Goal: Use online tool/utility

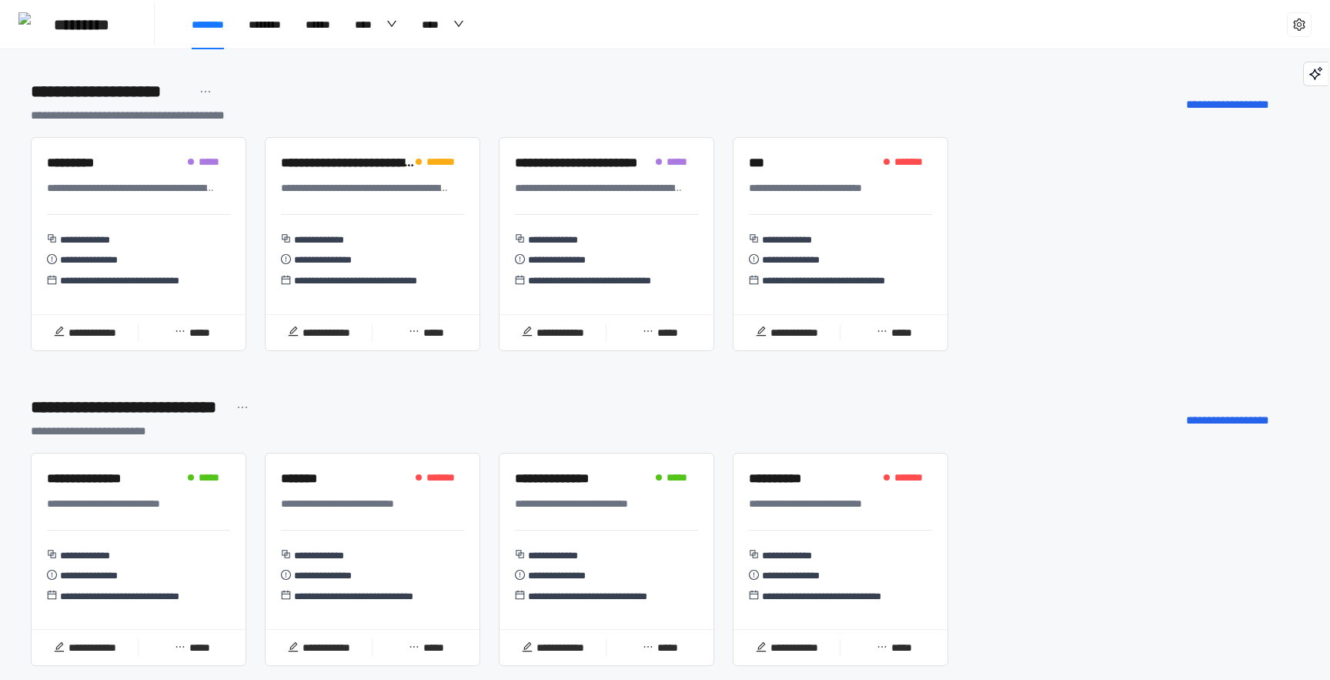
scroll to position [1156, 0]
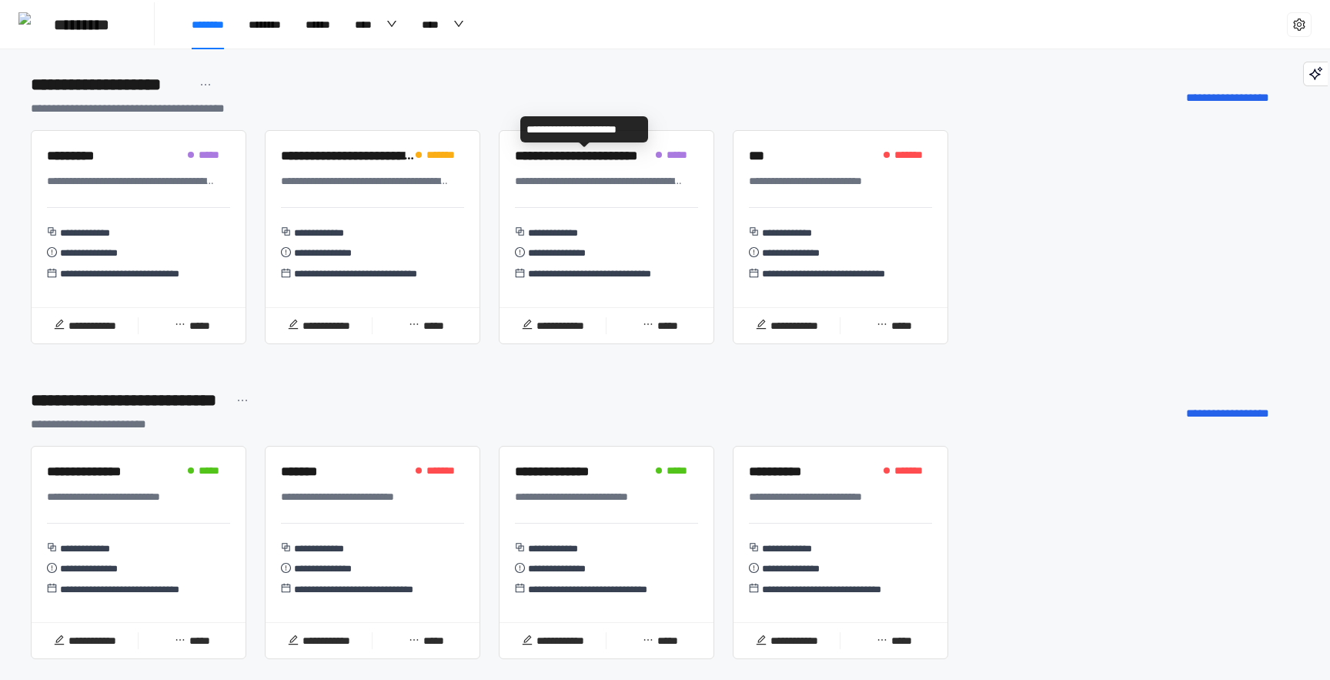
click at [583, 158] on div "**********" at bounding box center [584, 156] width 139 height 21
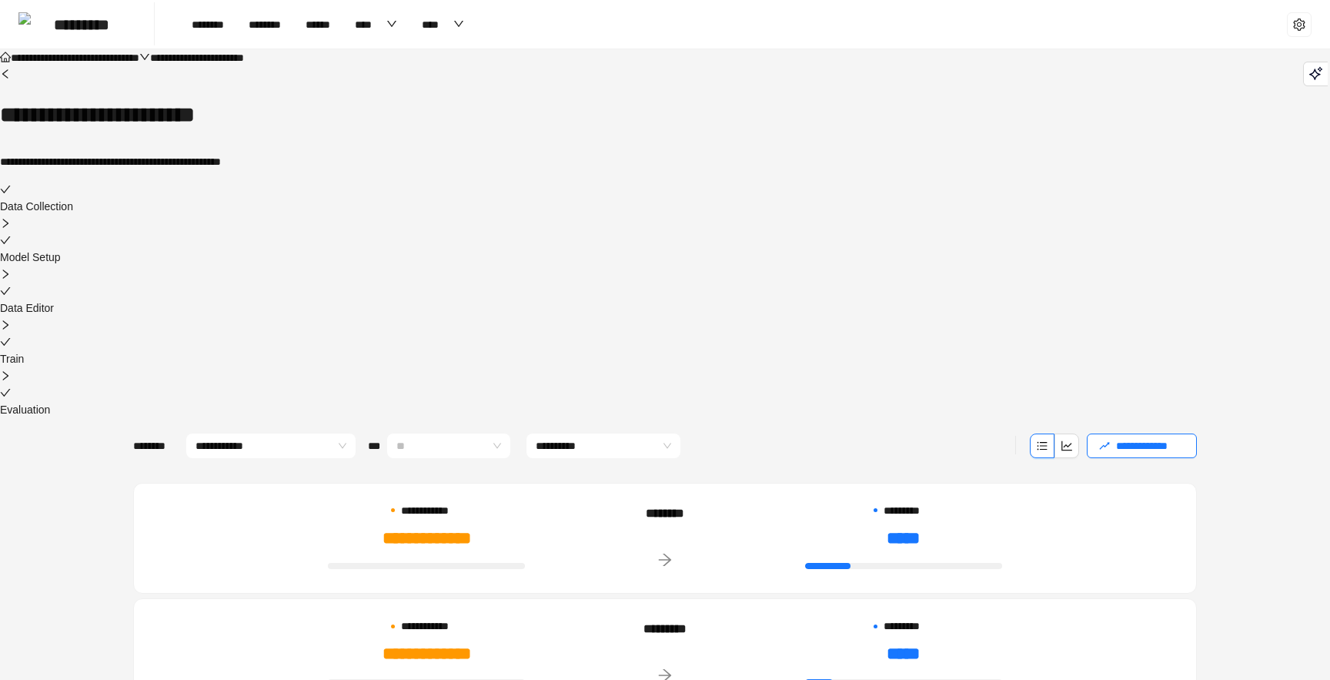
click at [465, 434] on span "**" at bounding box center [448, 445] width 105 height 23
click at [454, 349] on span "**********" at bounding box center [448, 349] width 104 height 17
